Goal: Task Accomplishment & Management: Manage account settings

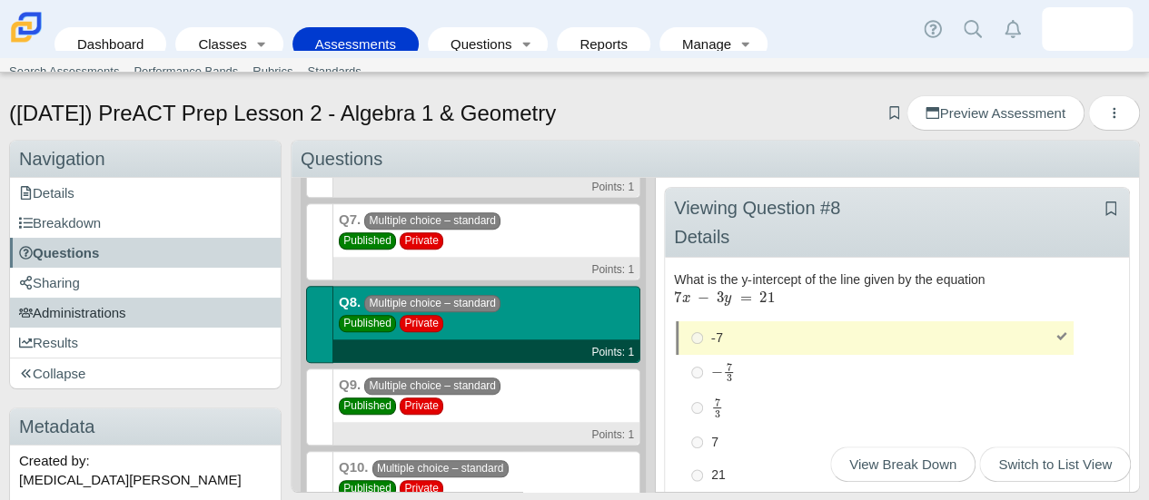
click at [171, 319] on link "Administrations" at bounding box center [145, 313] width 271 height 30
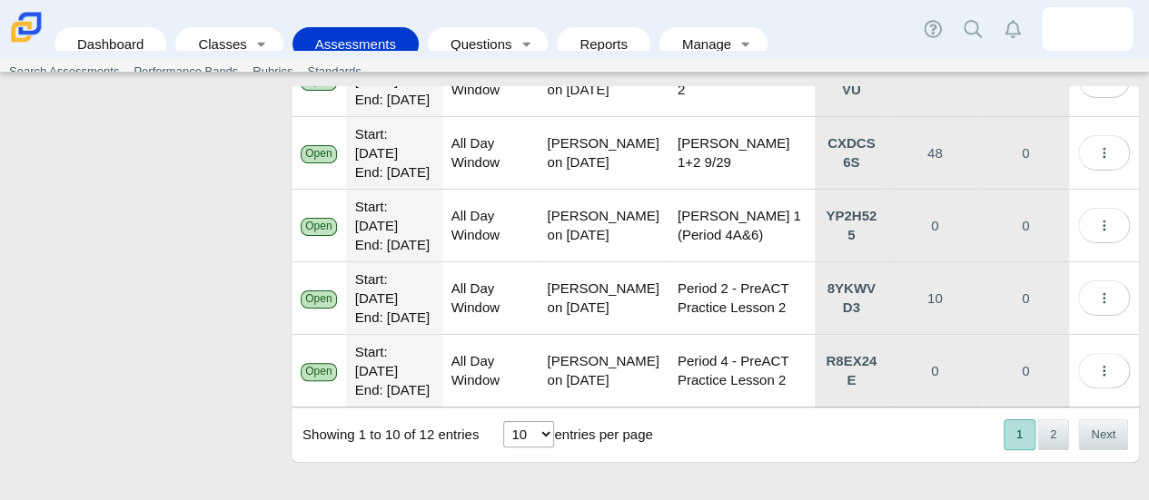
scroll to position [849, 0]
click at [1037, 426] on button "2" at bounding box center [1053, 435] width 32 height 30
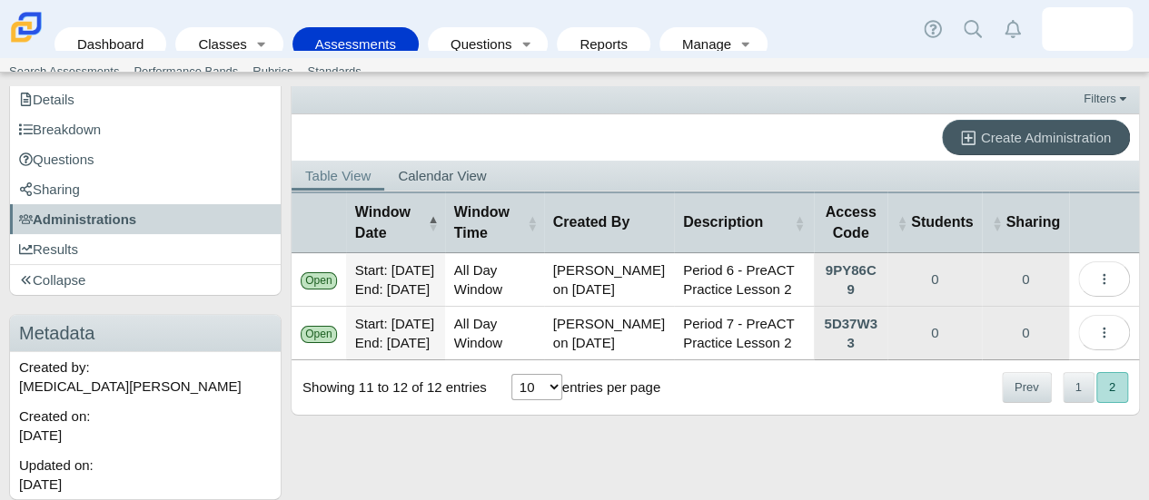
scroll to position [118, 0]
click at [1066, 402] on button "1" at bounding box center [1079, 387] width 32 height 30
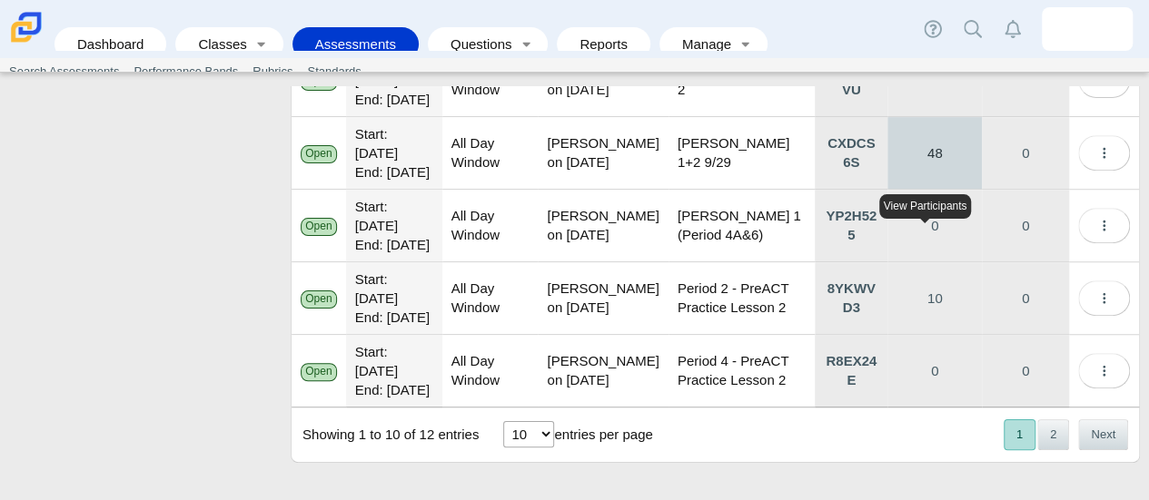
scroll to position [697, 0]
click at [904, 189] on link "48" at bounding box center [934, 153] width 94 height 72
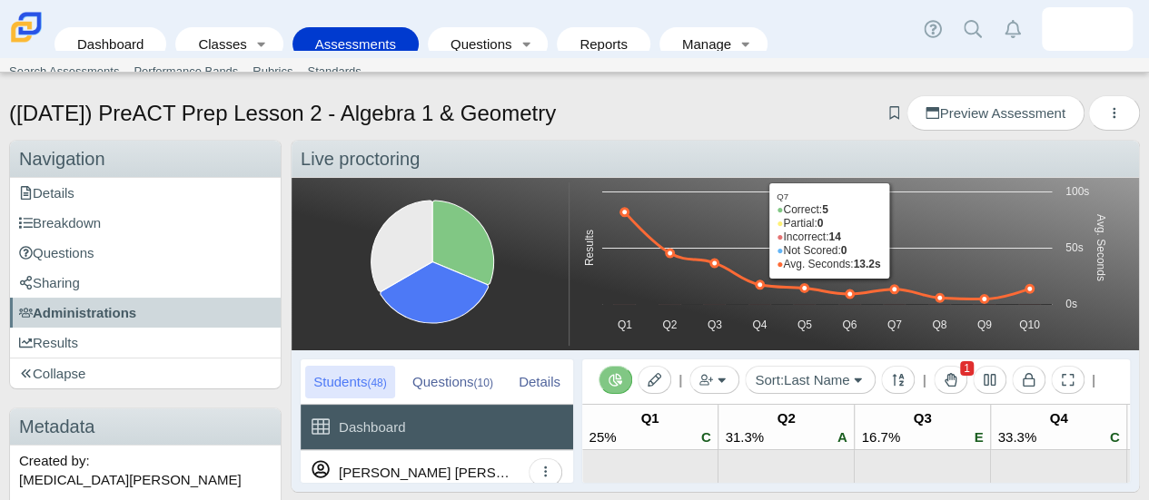
scroll to position [49, 0]
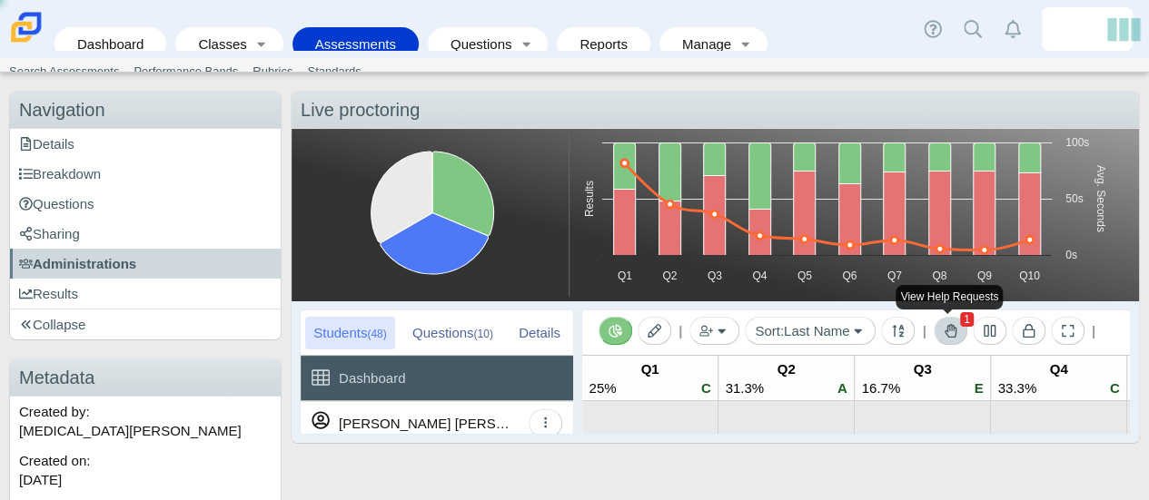
click at [945, 335] on icon at bounding box center [951, 331] width 12 height 14
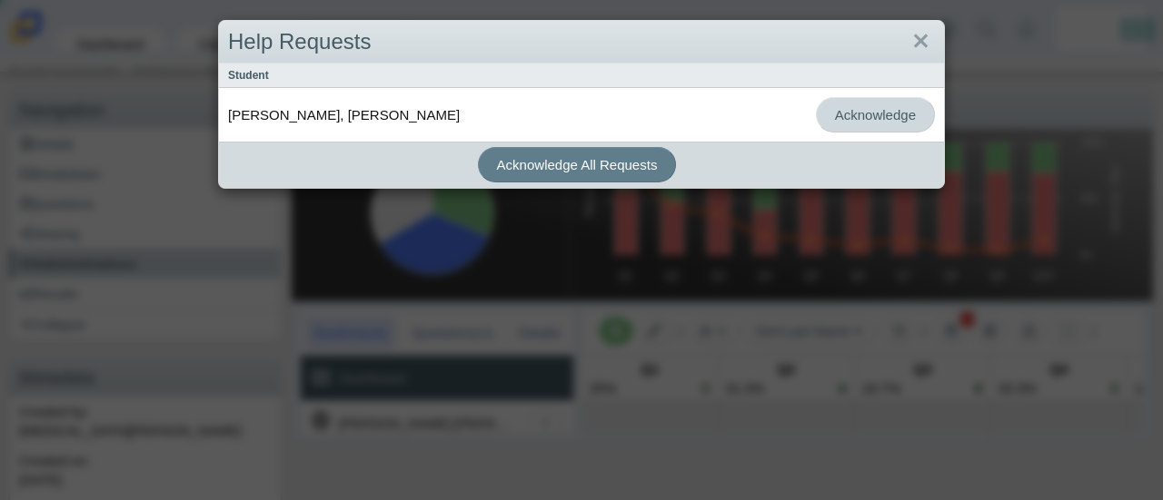
click at [865, 115] on button "Acknowledge" at bounding box center [875, 114] width 119 height 35
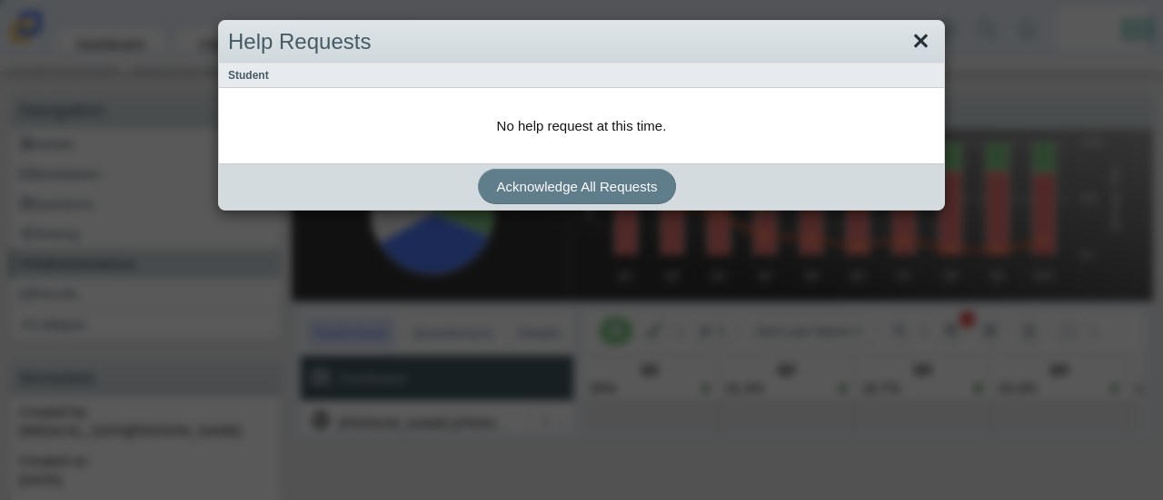
click at [914, 45] on link "Close" at bounding box center [920, 41] width 28 height 31
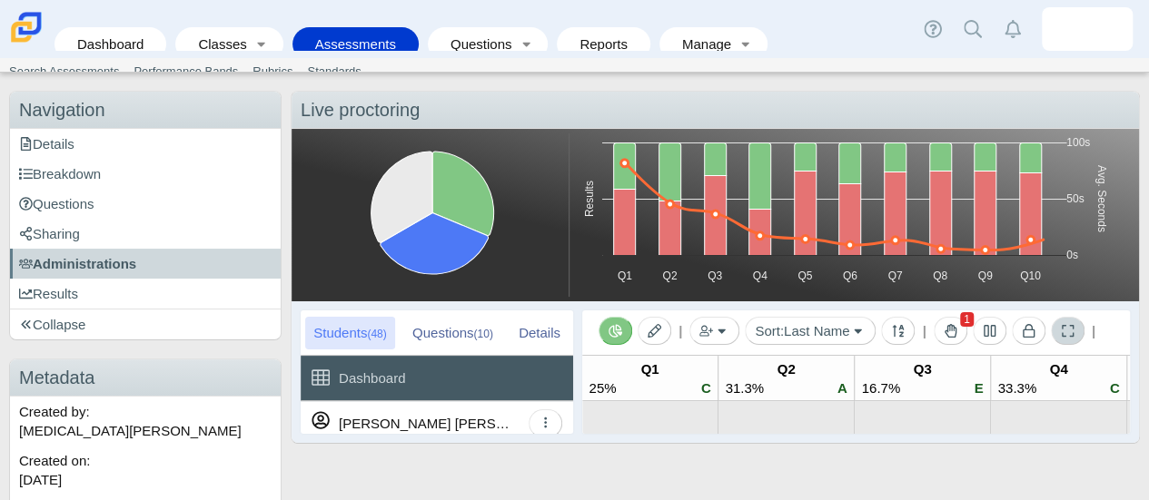
click at [1069, 333] on icon at bounding box center [1068, 331] width 14 height 14
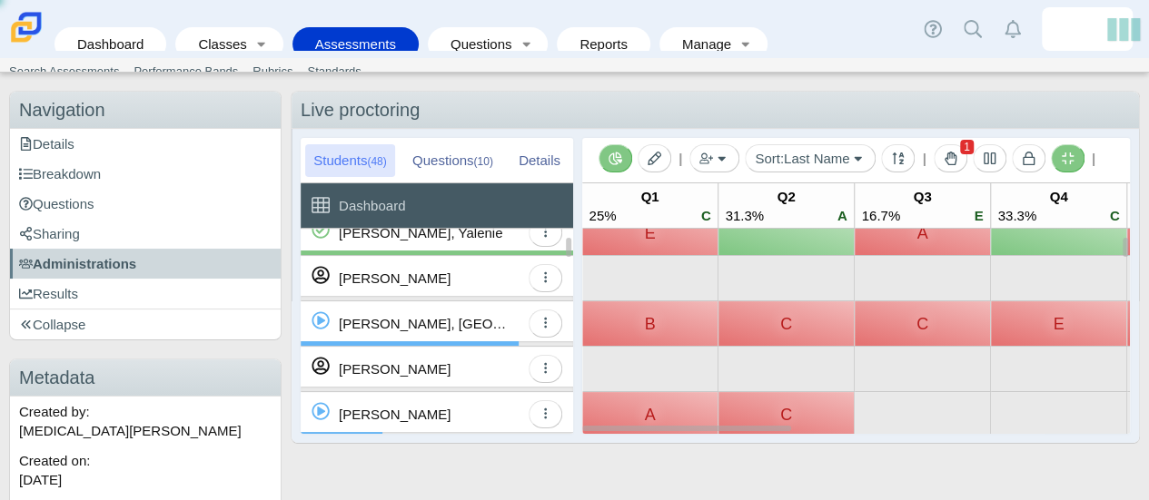
scroll to position [0, 0]
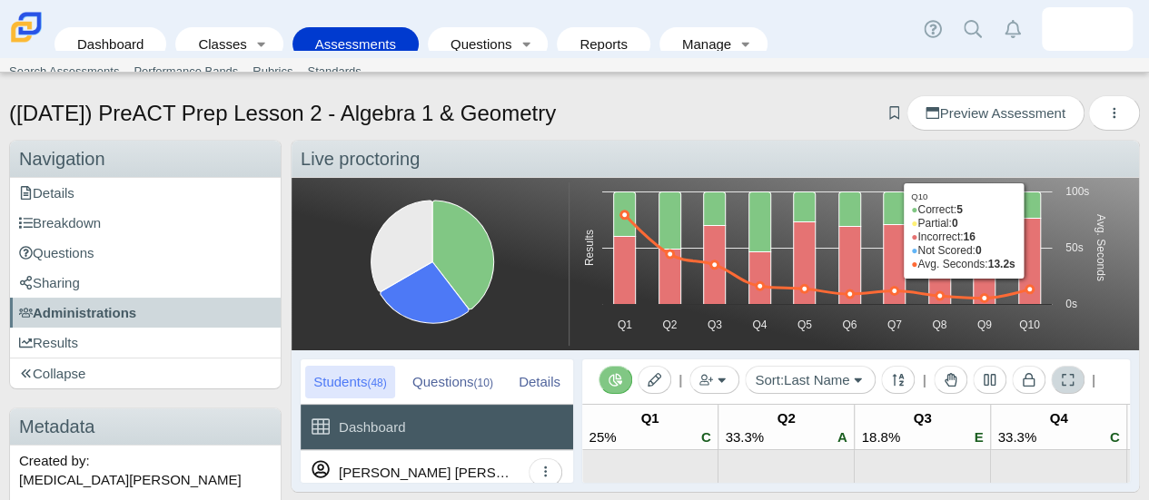
click at [1062, 374] on icon at bounding box center [1068, 380] width 12 height 12
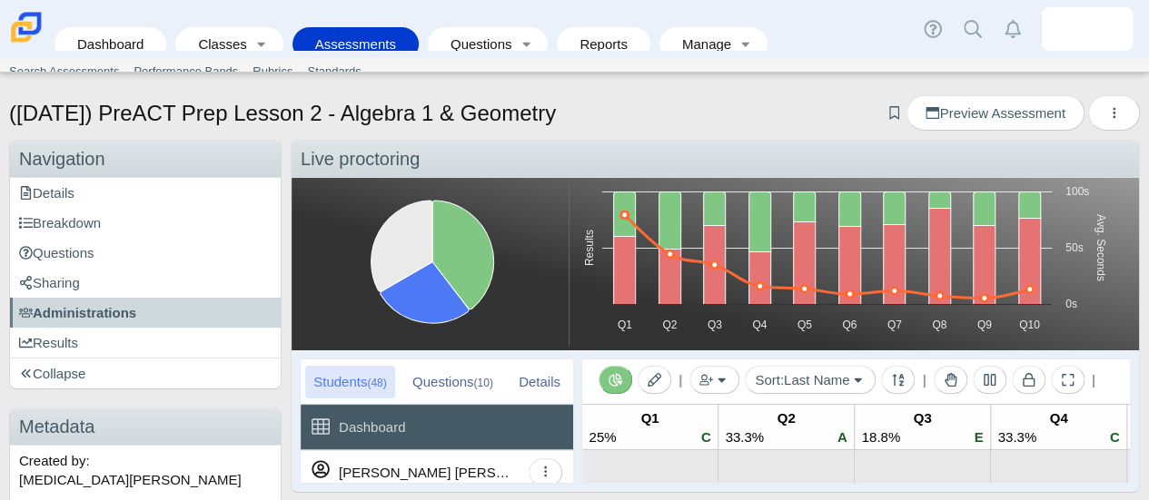
scroll to position [90, 0]
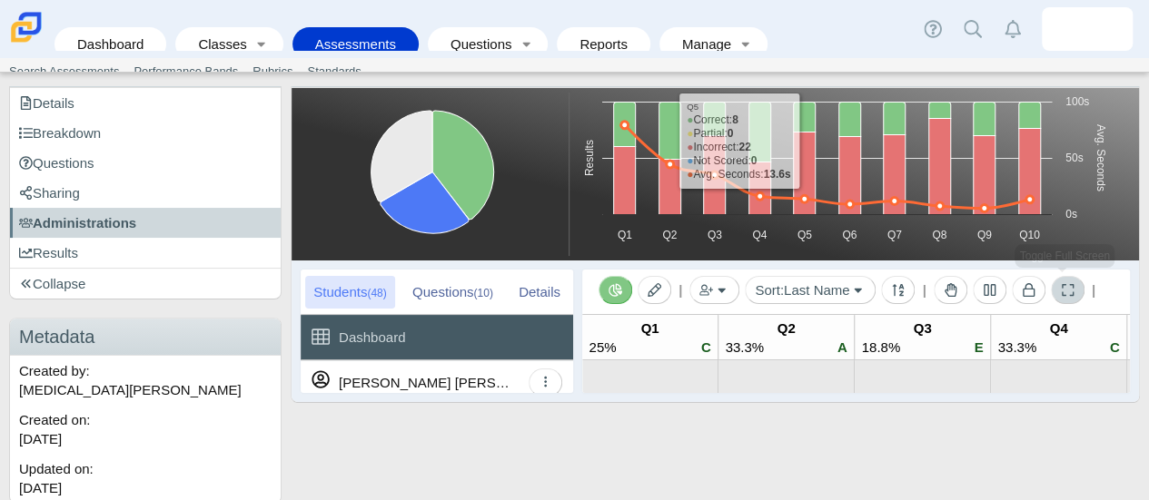
click at [1068, 296] on span at bounding box center [1068, 289] width 14 height 15
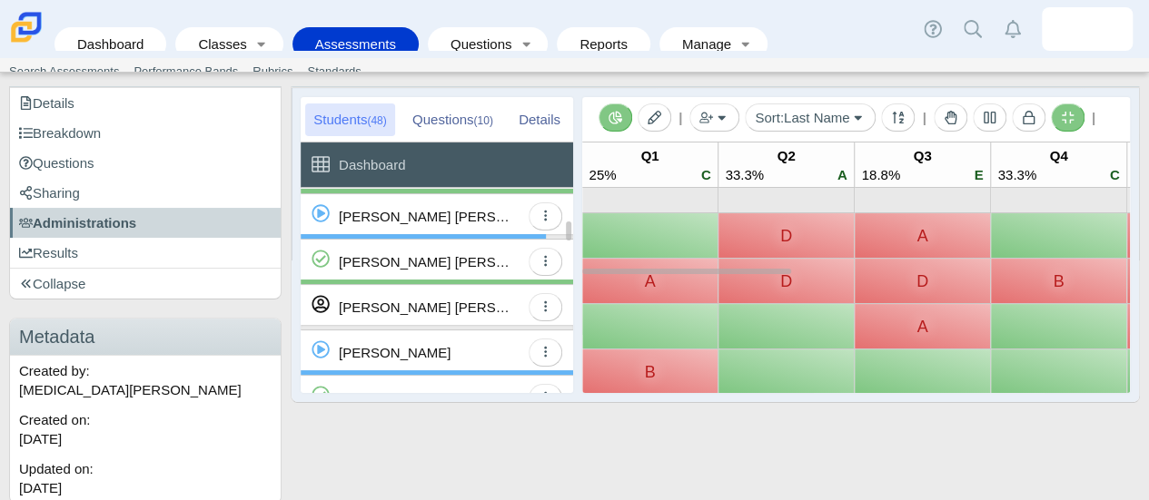
scroll to position [479, 0]
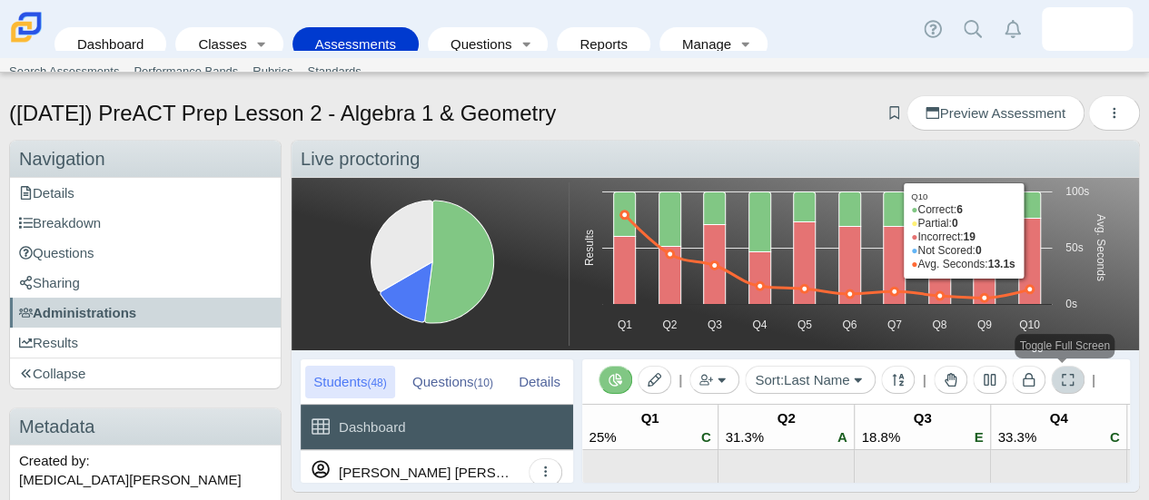
click at [1061, 381] on icon at bounding box center [1068, 380] width 14 height 14
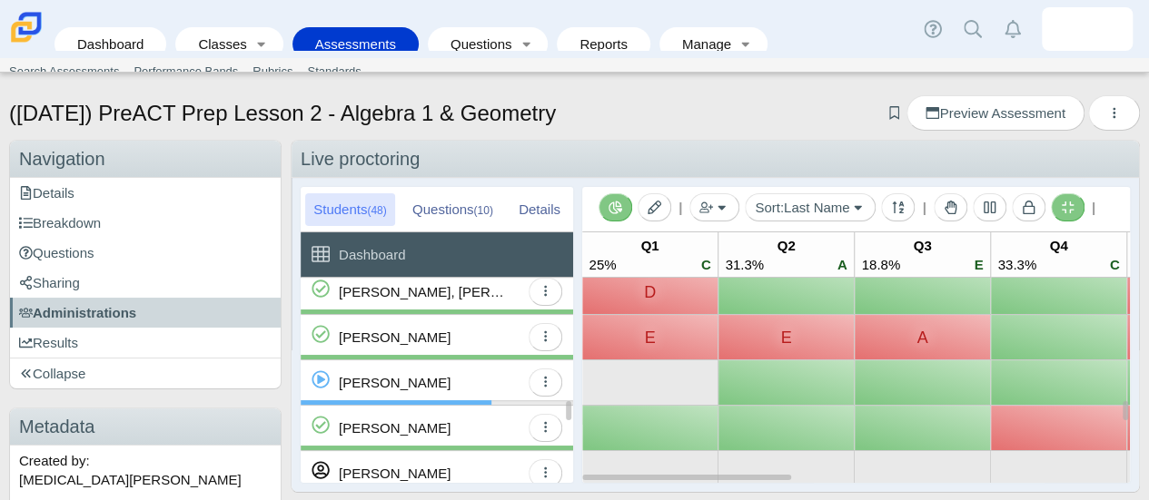
scroll to position [1292, 0]
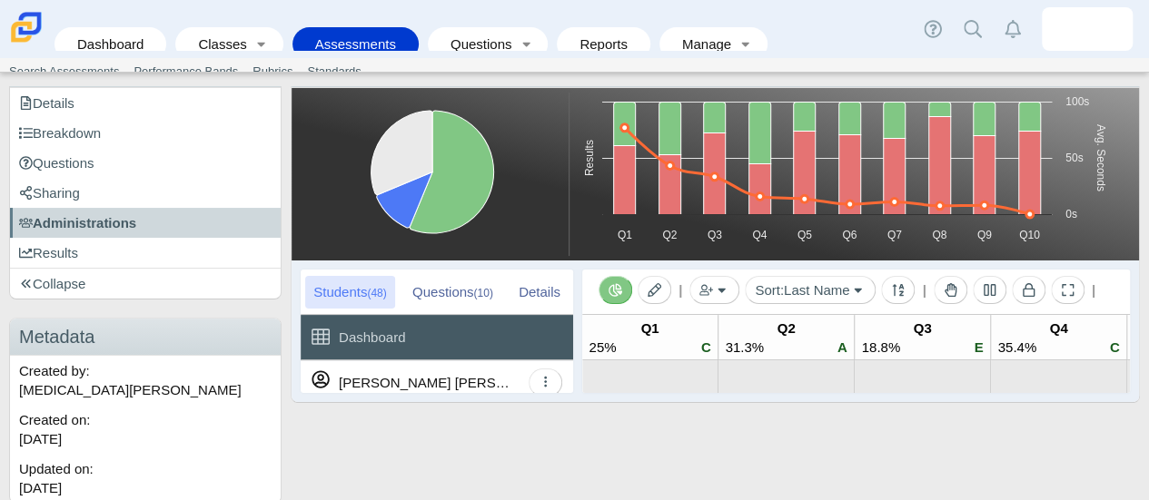
scroll to position [2, 0]
click at [1061, 290] on icon at bounding box center [1068, 290] width 14 height 14
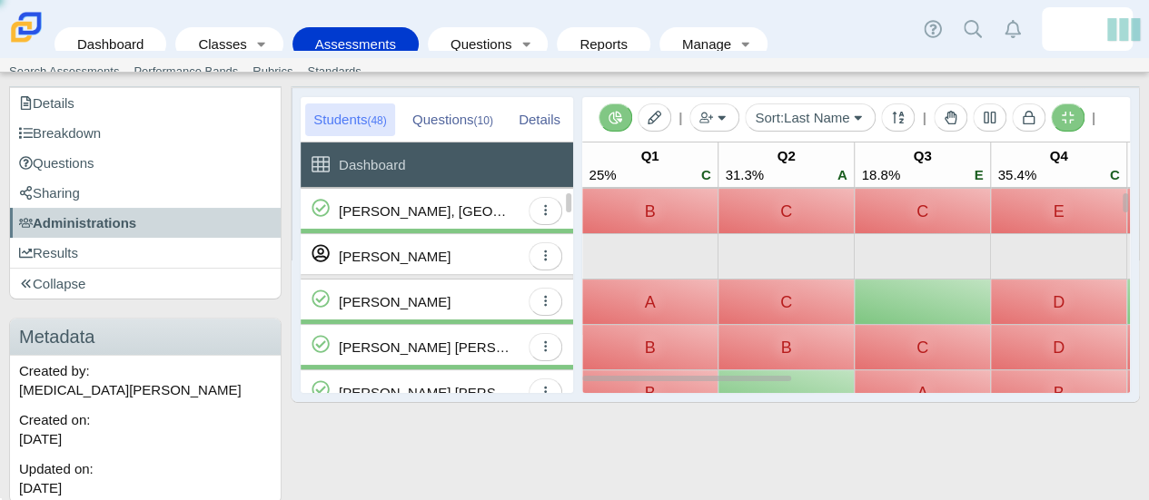
scroll to position [183, 0]
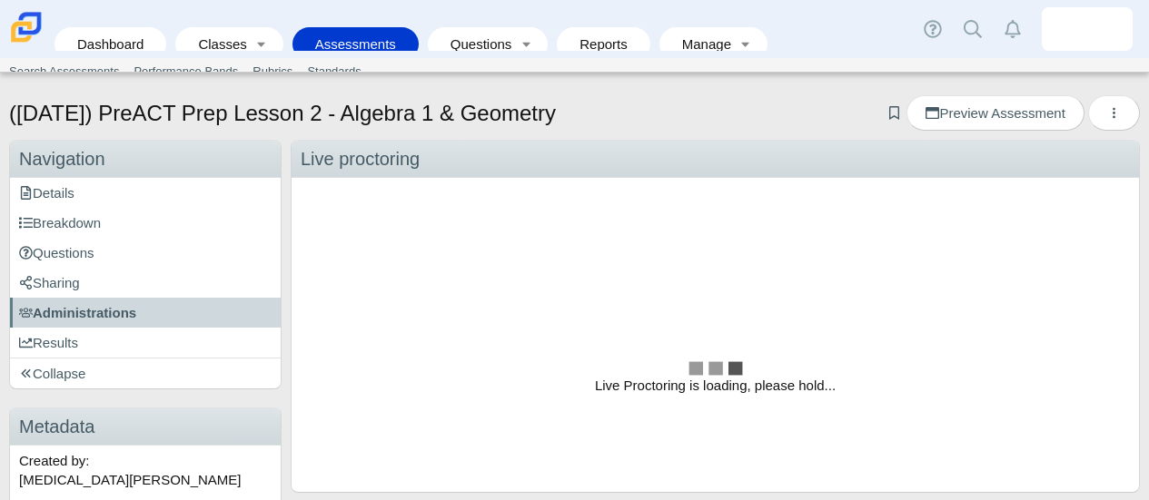
scroll to position [2, 0]
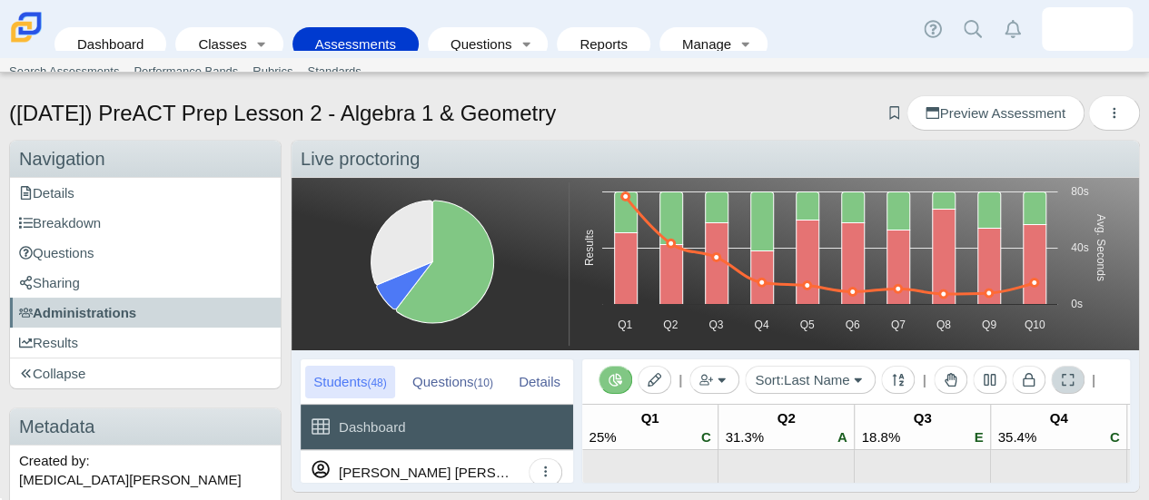
click at [1068, 382] on icon at bounding box center [1068, 380] width 12 height 12
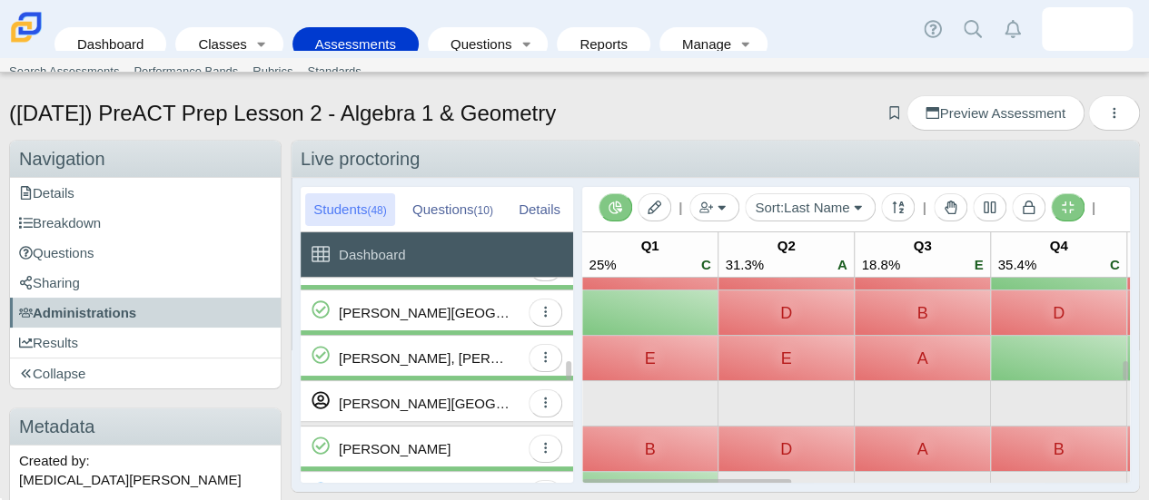
scroll to position [843, 0]
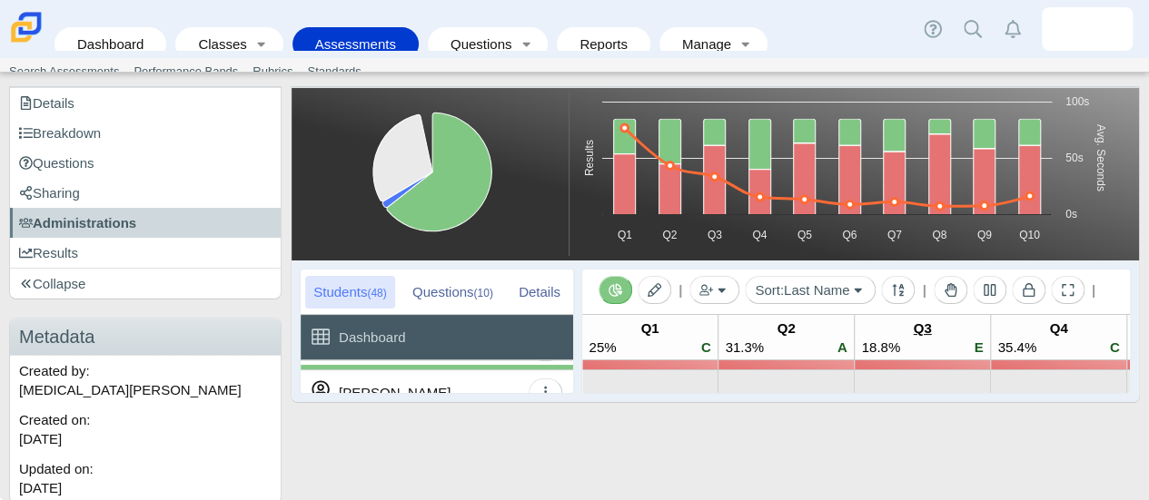
scroll to position [226, 0]
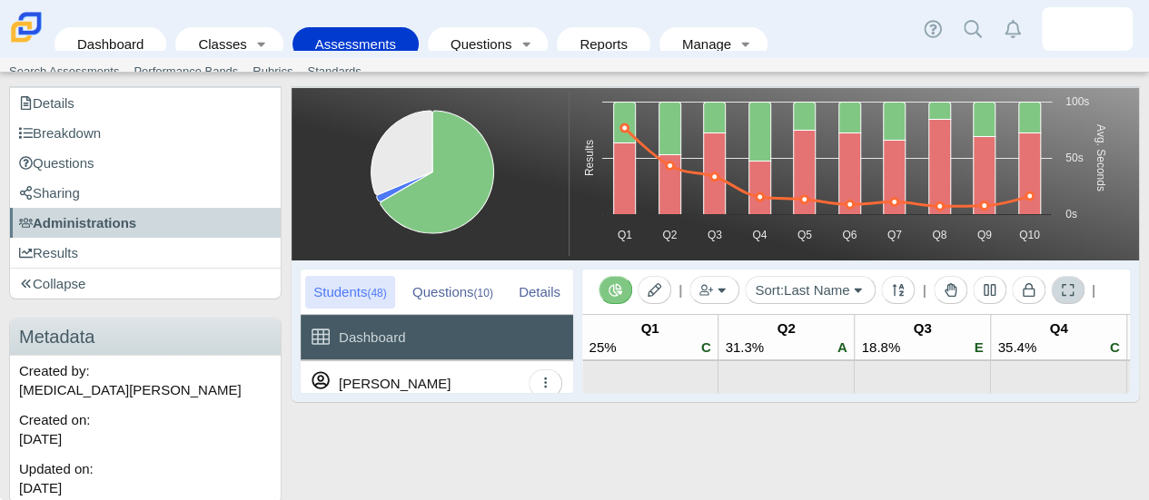
click at [1063, 287] on icon at bounding box center [1068, 290] width 14 height 14
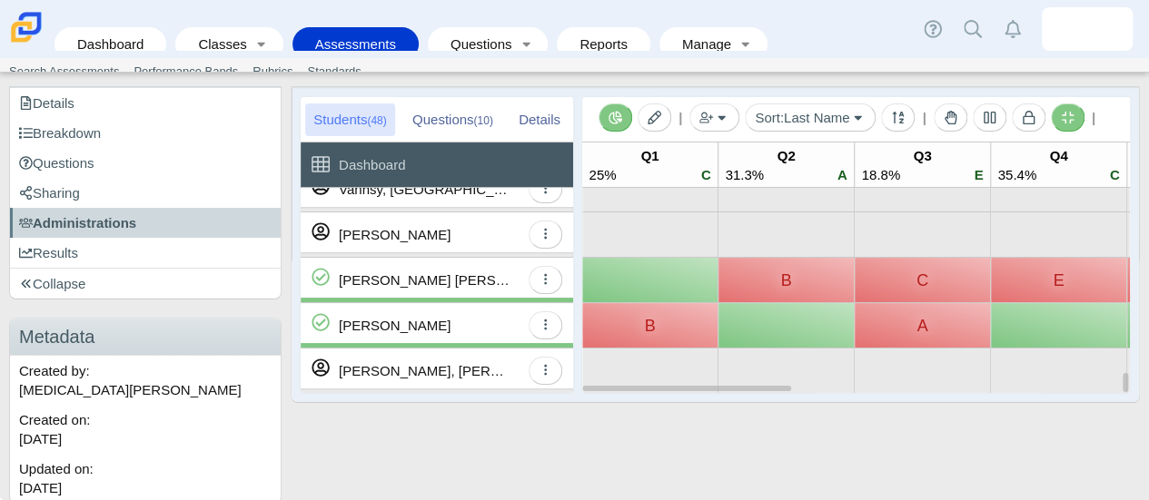
scroll to position [0, 203]
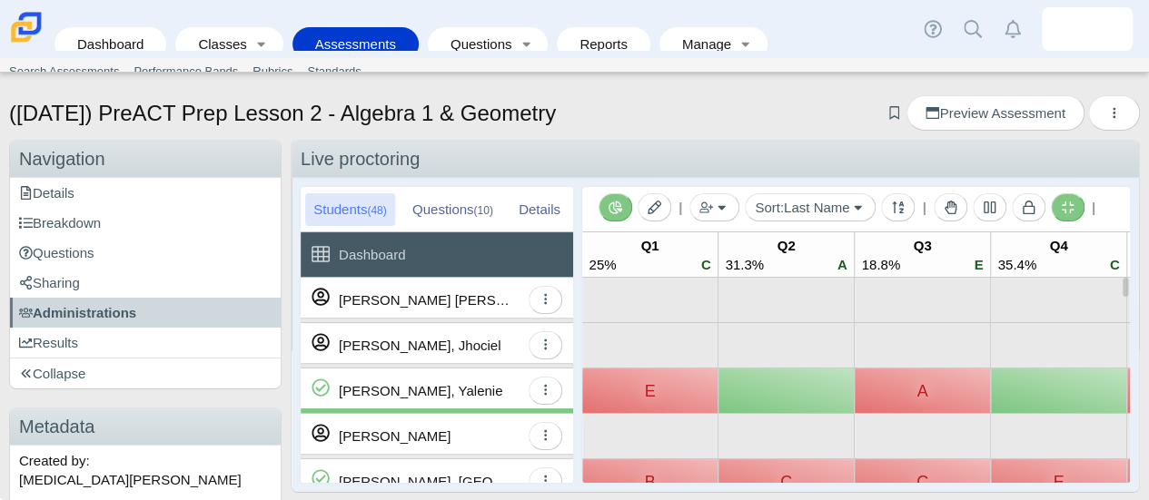
click at [1066, 208] on icon at bounding box center [1068, 208] width 12 height 12
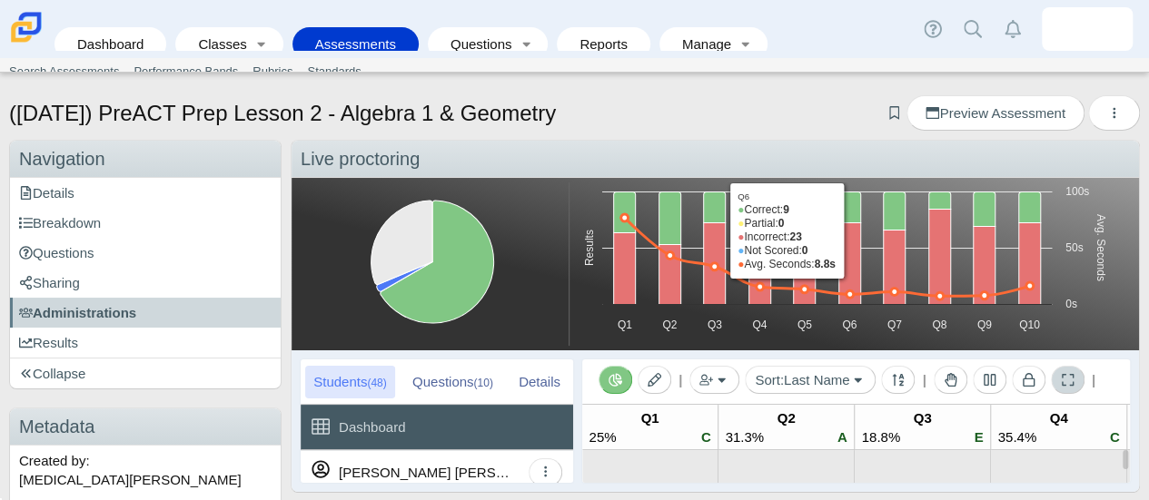
click at [1063, 374] on icon at bounding box center [1068, 380] width 14 height 14
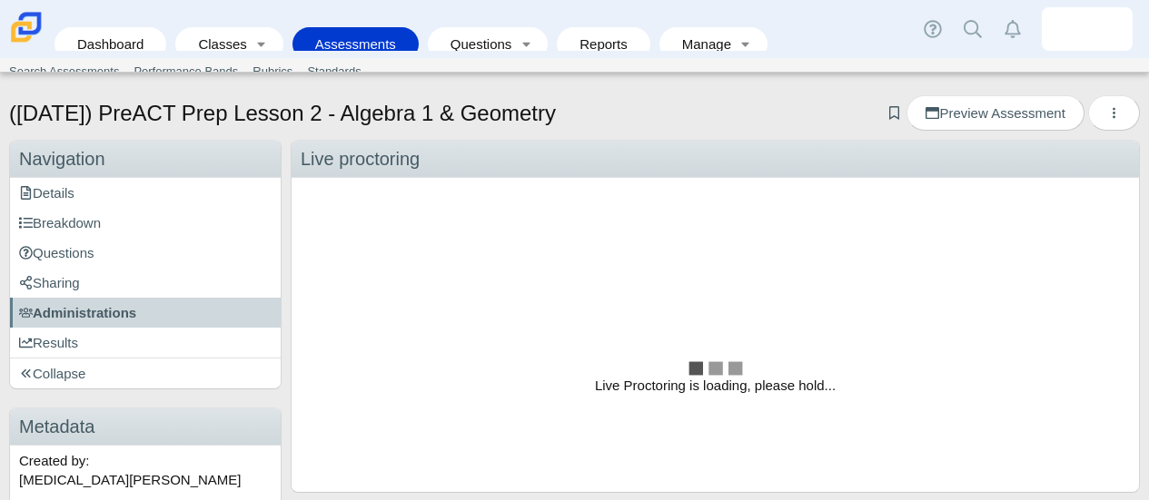
scroll to position [2, 0]
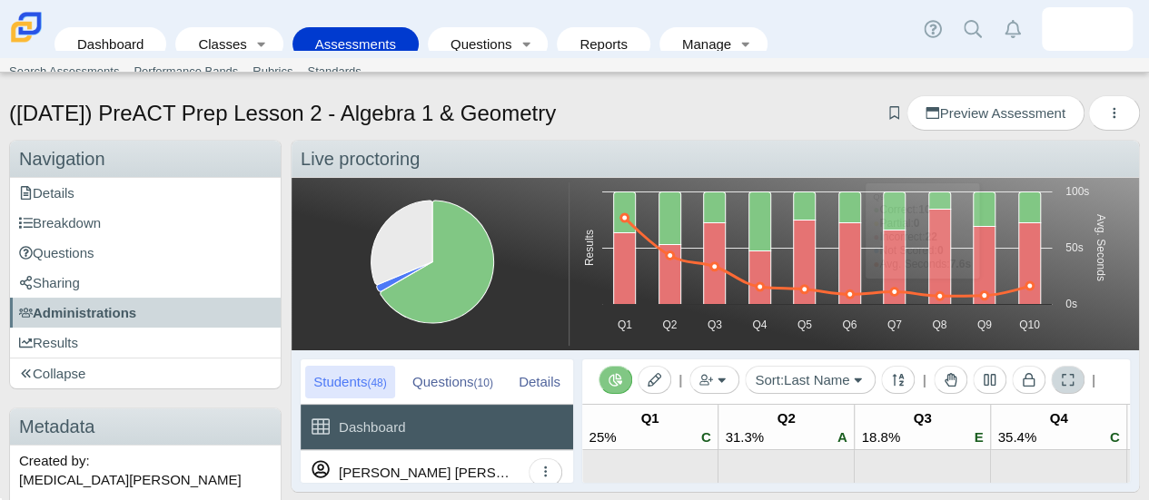
click at [1065, 375] on icon at bounding box center [1068, 380] width 14 height 14
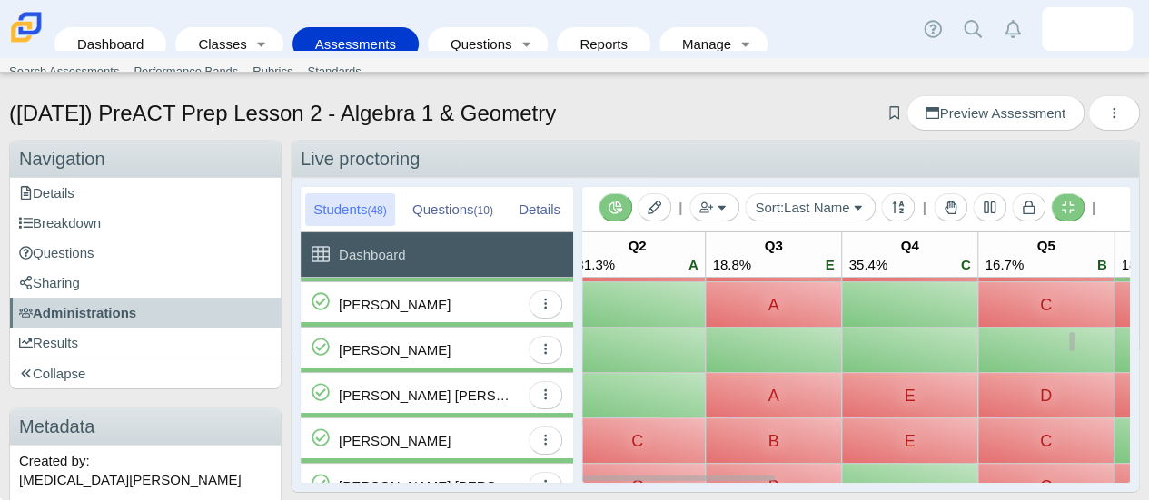
scroll to position [0, 0]
